Goal: Information Seeking & Learning: Check status

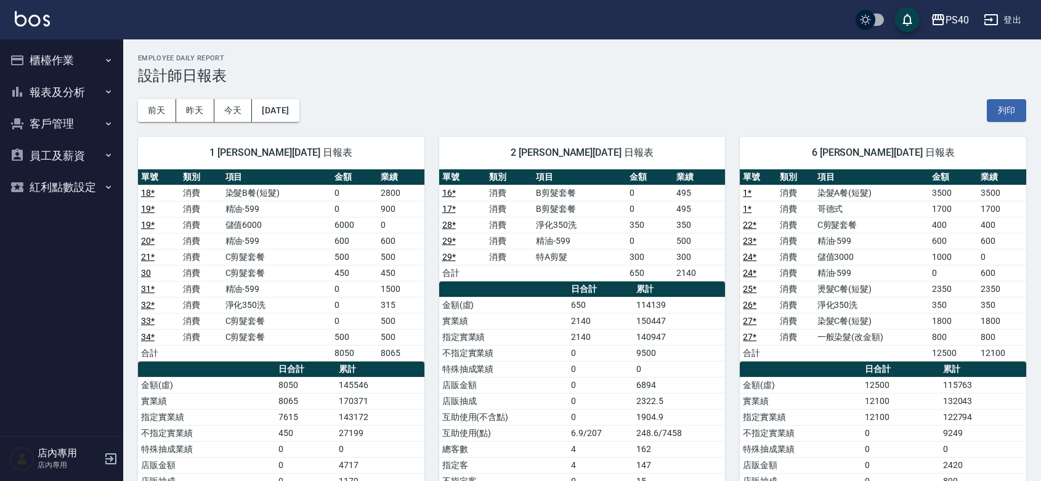
click at [75, 93] on button "報表及分析" at bounding box center [61, 92] width 113 height 32
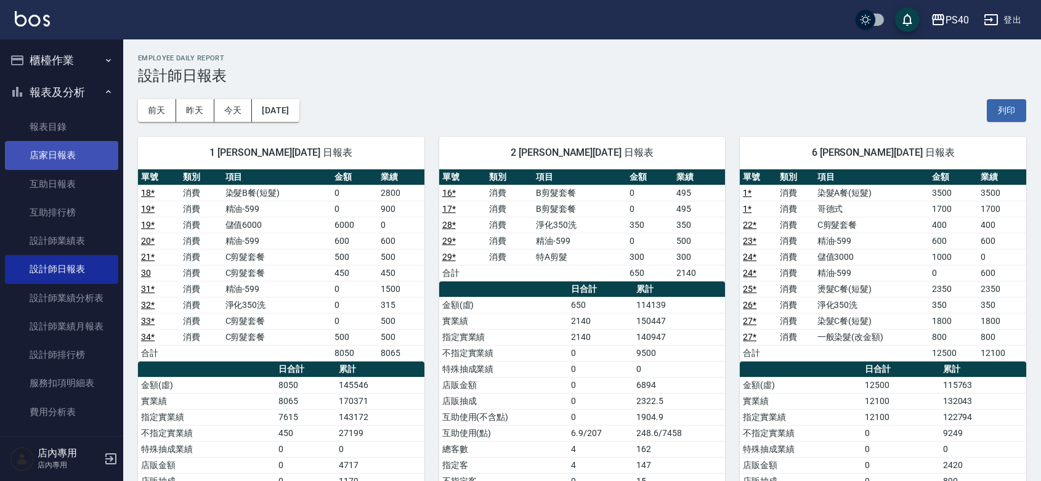
click at [59, 145] on link "店家日報表" at bounding box center [61, 155] width 113 height 28
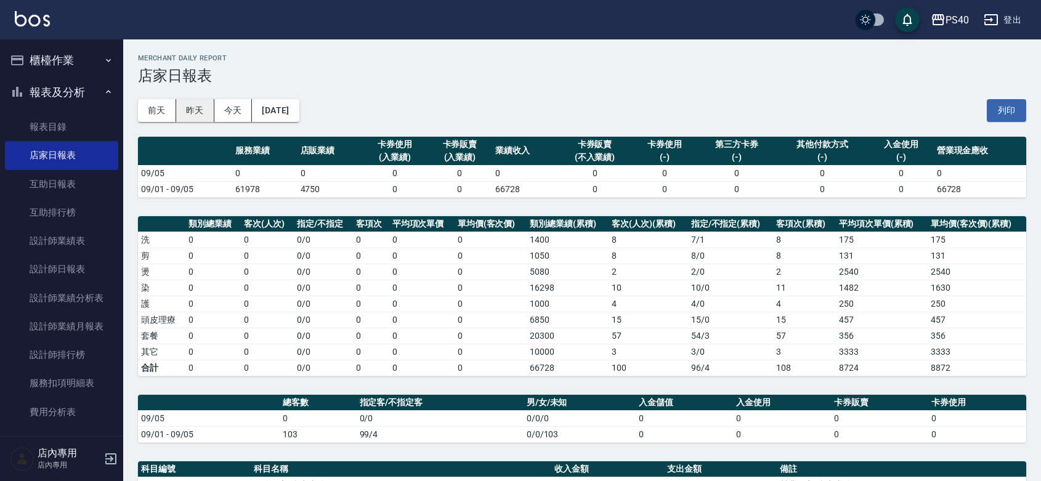
click at [189, 107] on button "昨天" at bounding box center [195, 110] width 38 height 23
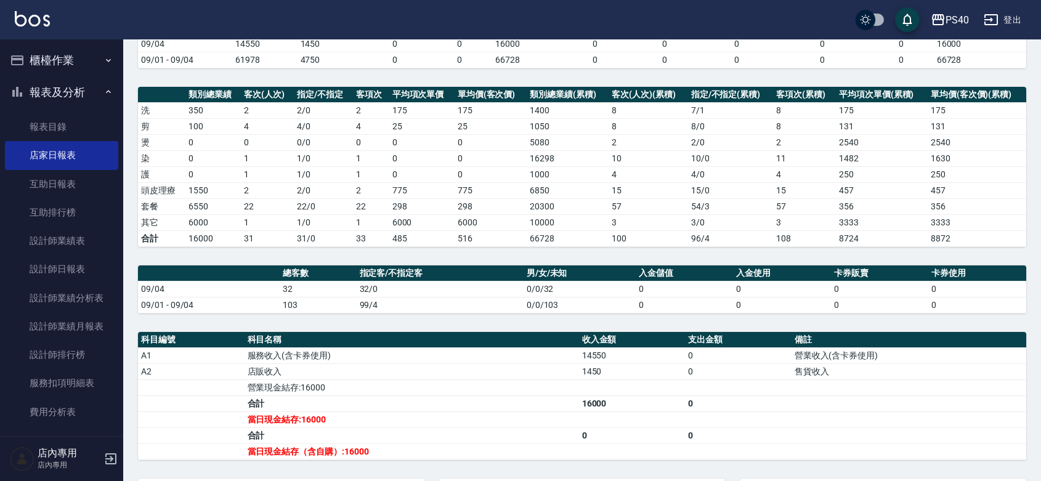
scroll to position [305, 0]
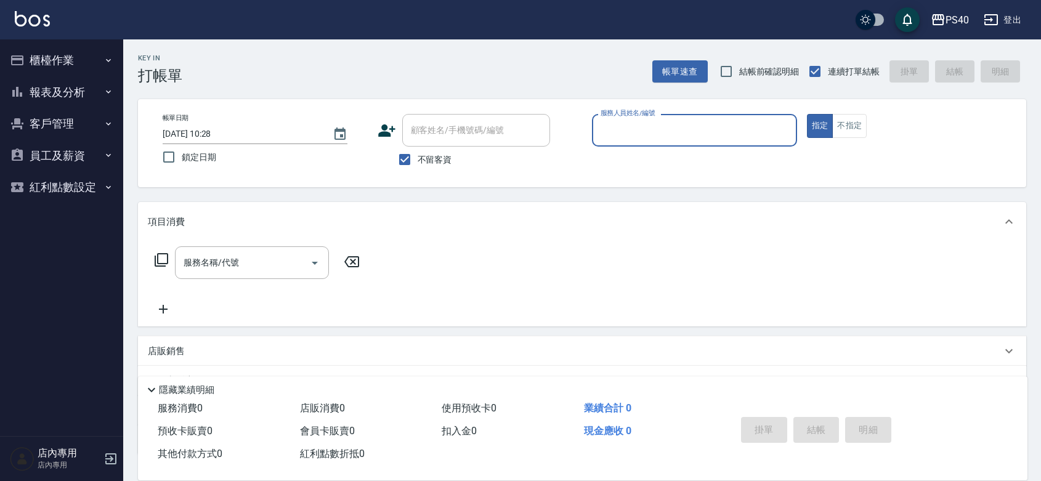
click at [53, 89] on button "報表及分析" at bounding box center [61, 92] width 113 height 32
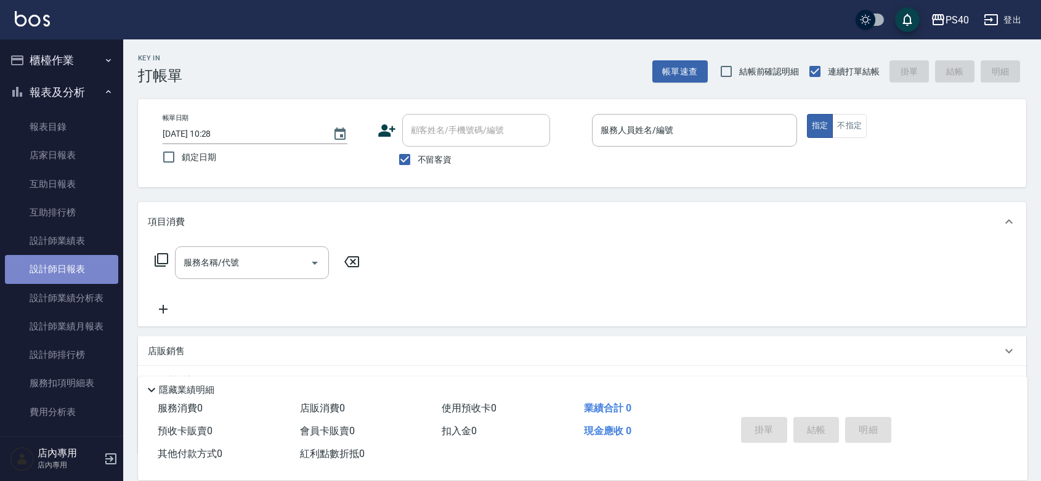
click at [69, 264] on link "設計師日報表" at bounding box center [61, 269] width 113 height 28
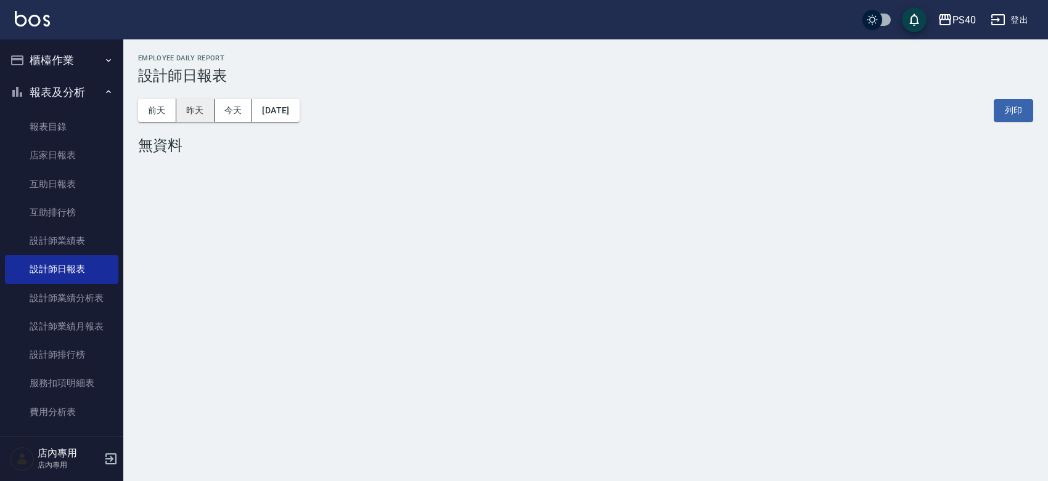
click at [190, 103] on button "昨天" at bounding box center [195, 110] width 38 height 23
